Goal: Find specific page/section: Find specific page/section

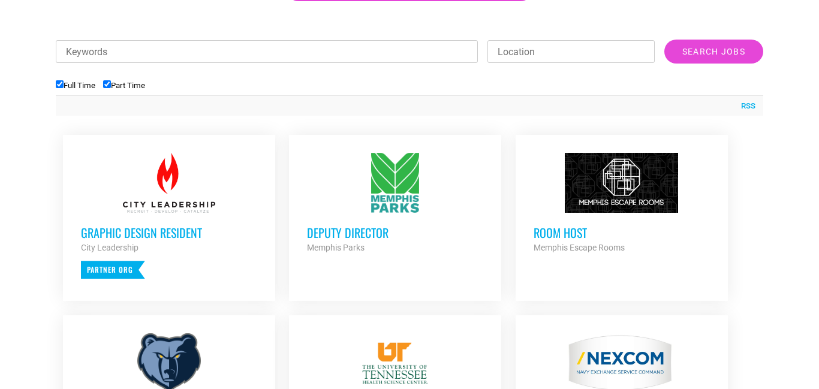
scroll to position [411, 0]
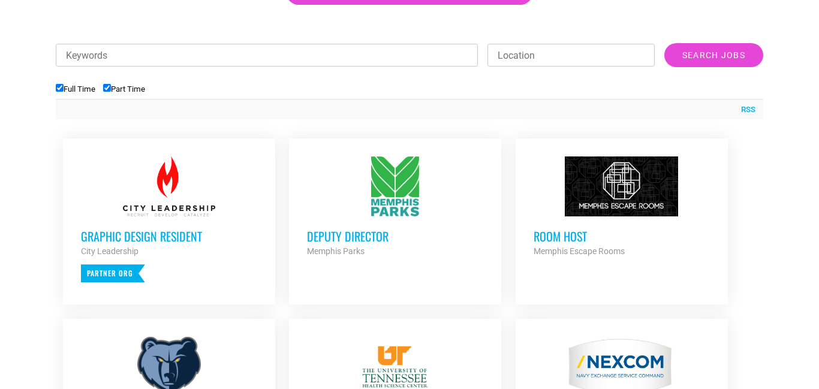
click at [58, 87] on input "Full Time" at bounding box center [60, 88] width 8 height 8
checkbox input "false"
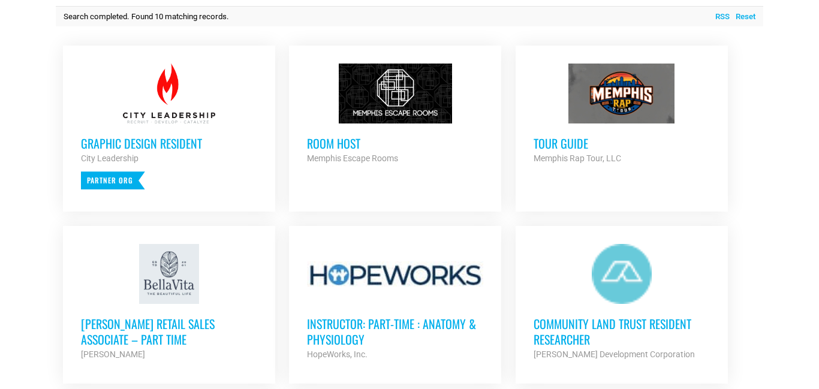
scroll to position [507, 0]
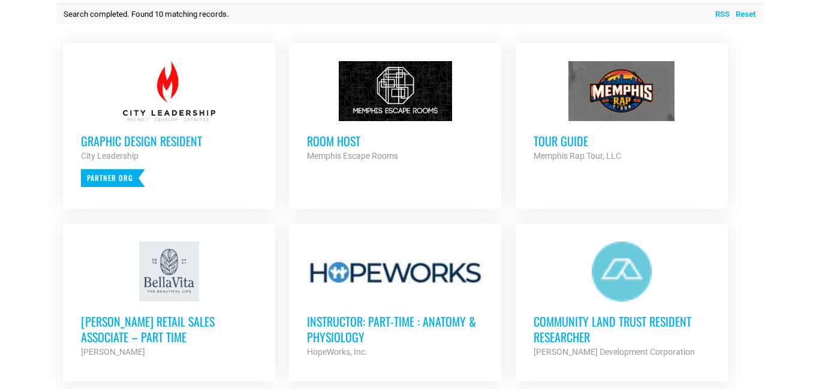
click at [395, 113] on div at bounding box center [395, 91] width 176 height 60
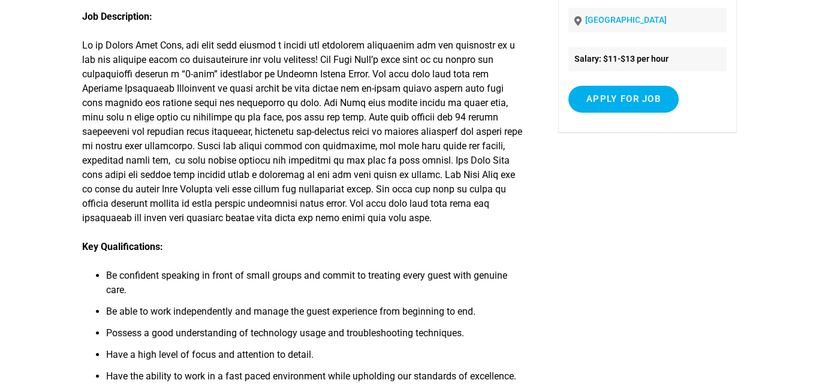
scroll to position [192, 0]
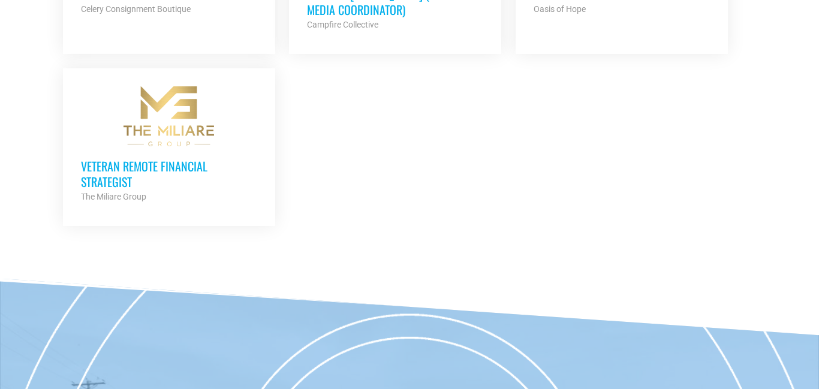
scroll to position [137, 0]
